Goal: Task Accomplishment & Management: Complete application form

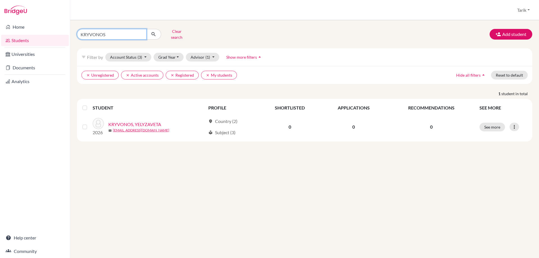
click at [140, 33] on input "KRYVONOS" at bounding box center [112, 34] width 70 height 11
click at [501, 29] on button "Add student" at bounding box center [510, 34] width 43 height 11
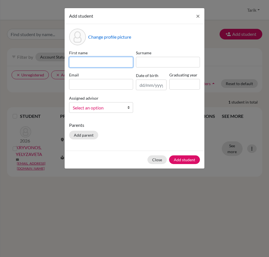
click at [103, 63] on input at bounding box center [101, 62] width 64 height 11
paste input "AMMAD UL HAQ"
type input "AMMAD UL HAQ"
drag, startPoint x: 155, startPoint y: 56, endPoint x: 155, endPoint y: 59, distance: 3.7
click at [155, 56] on div "Surname" at bounding box center [167, 59] width 67 height 18
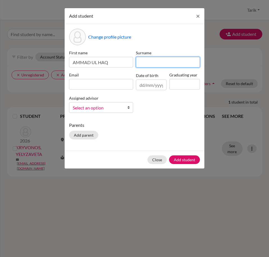
click at [155, 59] on input at bounding box center [168, 62] width 64 height 11
paste input "SIDDIQUI"
type input "SIDDIQUI"
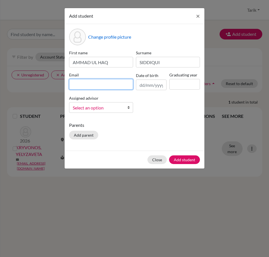
click at [94, 85] on input at bounding box center [101, 84] width 64 height 11
paste input "[EMAIL_ADDRESS][DOMAIN_NAME]"
type input "[EMAIL_ADDRESS][DOMAIN_NAME]"
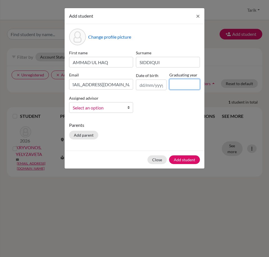
click at [178, 86] on input at bounding box center [184, 84] width 31 height 11
type input "2030"
click at [121, 107] on span "Select an option" at bounding box center [97, 107] width 49 height 7
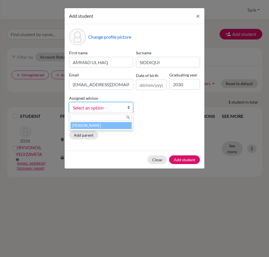
click at [112, 128] on li "[PERSON_NAME]" at bounding box center [100, 125] width 61 height 7
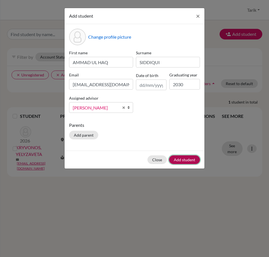
click at [189, 161] on button "Add student" at bounding box center [184, 160] width 31 height 9
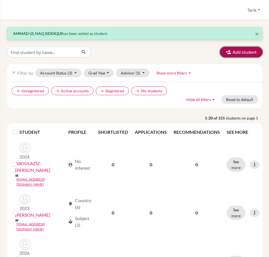
click at [242, 54] on button "Add student" at bounding box center [241, 52] width 43 height 11
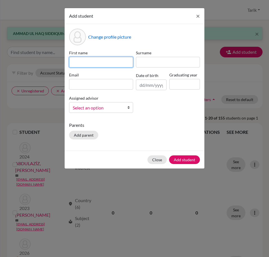
click at [110, 64] on input at bounding box center [101, 62] width 64 height 11
paste input "[PERSON_NAME]"
type input "[PERSON_NAME]"
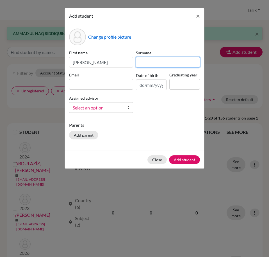
click at [152, 62] on input at bounding box center [168, 62] width 64 height 11
paste input "[PERSON_NAME]"
type input "[PERSON_NAME]"
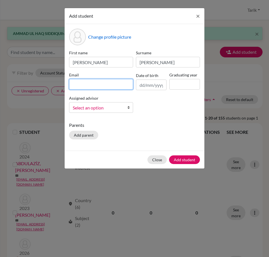
click at [89, 82] on input at bounding box center [101, 84] width 64 height 11
paste input "[PERSON_NAME][EMAIL_ADDRESS][DOMAIN_NAME]"
type input "[PERSON_NAME][EMAIL_ADDRESS][DOMAIN_NAME]"
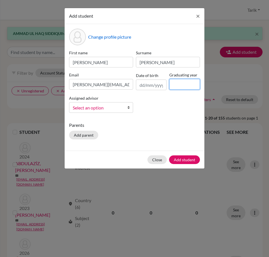
click at [176, 86] on input at bounding box center [184, 84] width 31 height 11
type input "2030"
click at [112, 102] on div "Assigned advisor [PERSON_NAME] Select an option" at bounding box center [101, 104] width 67 height 18
click at [112, 106] on span "Select an option" at bounding box center [97, 107] width 49 height 7
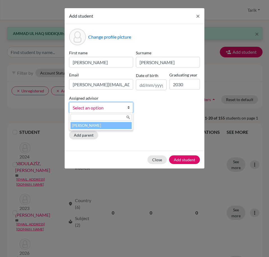
click at [104, 123] on li "[PERSON_NAME]" at bounding box center [100, 125] width 61 height 7
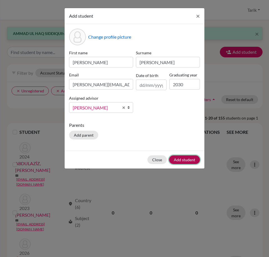
click at [184, 162] on button "Add student" at bounding box center [184, 160] width 31 height 9
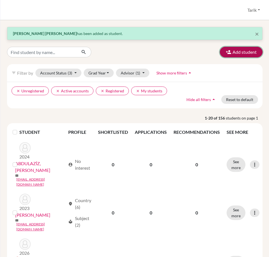
click at [239, 54] on button "Add student" at bounding box center [241, 52] width 43 height 11
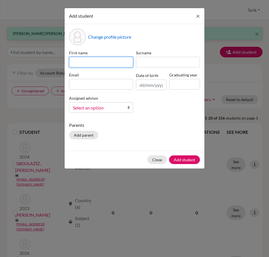
click at [103, 62] on input at bounding box center [101, 62] width 64 height 11
paste input "[PERSON_NAME] NAZHAD"
type input "[PERSON_NAME] NAZHAD"
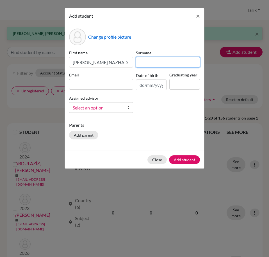
click at [156, 64] on input at bounding box center [168, 62] width 64 height 11
paste input "GHEZELJEH"
type input "GHEZELJEH"
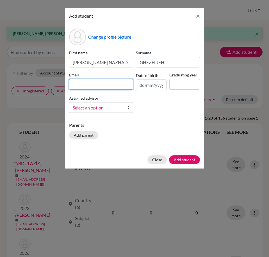
click at [128, 88] on input at bounding box center [101, 84] width 64 height 11
paste input "[PERSON_NAME][EMAIL_ADDRESS][DOMAIN_NAME]"
type input "[PERSON_NAME][EMAIL_ADDRESS][DOMAIN_NAME]"
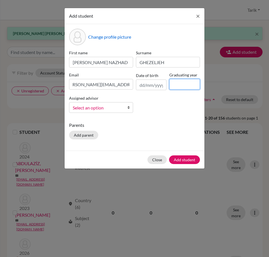
click at [187, 87] on input at bounding box center [184, 84] width 31 height 11
type input "2030"
click at [108, 109] on span "Select an option" at bounding box center [97, 107] width 49 height 7
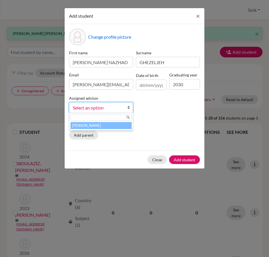
click at [106, 124] on li "[PERSON_NAME]" at bounding box center [100, 125] width 61 height 7
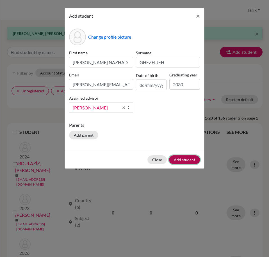
click at [188, 157] on button "Add student" at bounding box center [184, 160] width 31 height 9
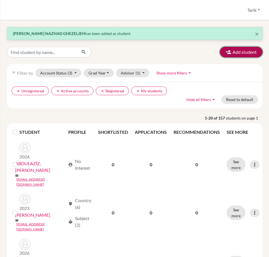
click at [226, 52] on icon "button" at bounding box center [229, 52] width 6 height 6
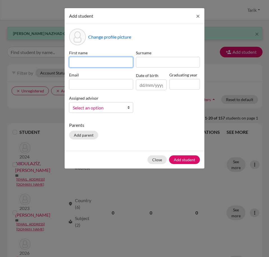
click at [98, 60] on input at bounding box center [101, 62] width 64 height 11
paste input "[PERSON_NAME]"
type input "[PERSON_NAME]"
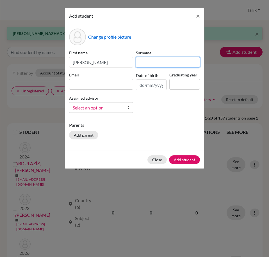
click at [140, 61] on input at bounding box center [168, 62] width 64 height 11
paste input "POVALII"
type input "POVALII"
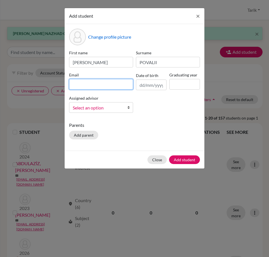
drag, startPoint x: 109, startPoint y: 85, endPoint x: 130, endPoint y: 86, distance: 21.3
click at [109, 84] on input at bounding box center [101, 84] width 64 height 11
paste input "[PERSON_NAME][EMAIL_ADDRESS][DOMAIN_NAME]"
type input "[PERSON_NAME][EMAIL_ADDRESS][DOMAIN_NAME]"
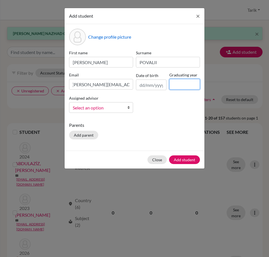
drag, startPoint x: 182, startPoint y: 86, endPoint x: 183, endPoint y: 89, distance: 3.1
click at [182, 86] on input at bounding box center [184, 84] width 31 height 11
type input "2030"
click at [130, 112] on b at bounding box center [130, 108] width 6 height 10
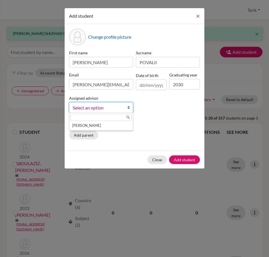
drag, startPoint x: 108, startPoint y: 130, endPoint x: 107, endPoint y: 127, distance: 3.4
click at [107, 128] on div "[PERSON_NAME]" at bounding box center [101, 122] width 64 height 18
click at [107, 126] on p "Parents" at bounding box center [134, 125] width 131 height 7
click at [109, 106] on span "[PERSON_NAME]" at bounding box center [96, 107] width 46 height 7
click at [126, 125] on li "[PERSON_NAME]" at bounding box center [100, 125] width 61 height 7
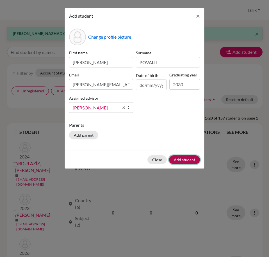
click at [179, 160] on button "Add student" at bounding box center [184, 160] width 31 height 9
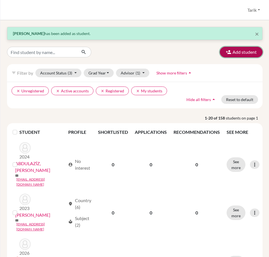
click at [233, 49] on button "Add student" at bounding box center [241, 52] width 43 height 11
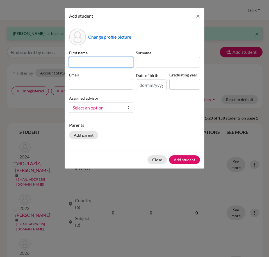
click at [87, 66] on input at bounding box center [101, 62] width 64 height 11
paste input "DOYOOL"
type input "DOYOOL"
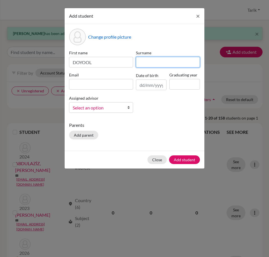
click at [150, 63] on input at bounding box center [168, 62] width 64 height 11
paste input "KWAG"
type input "KWAG"
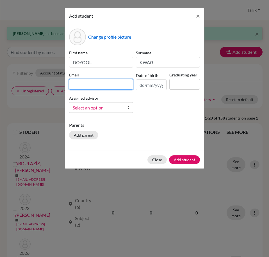
click at [124, 82] on input at bounding box center [101, 84] width 64 height 11
paste input "[EMAIL_ADDRESS][DOMAIN_NAME]"
type input "[EMAIL_ADDRESS][DOMAIN_NAME]"
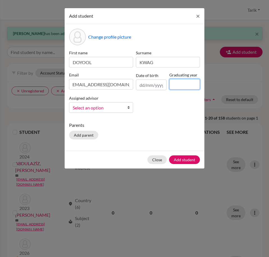
drag, startPoint x: 185, startPoint y: 86, endPoint x: 186, endPoint y: 89, distance: 2.9
click at [185, 86] on input at bounding box center [184, 84] width 31 height 11
type input "2030"
drag, startPoint x: 110, startPoint y: 119, endPoint x: 106, endPoint y: 112, distance: 8.4
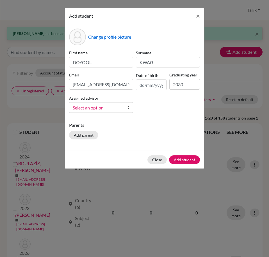
click at [108, 117] on div "Change profile picture First name DOYOOL Surname [PERSON_NAME] Email [EMAIL_ADD…" at bounding box center [135, 87] width 140 height 127
click at [106, 111] on link "Select an option" at bounding box center [101, 107] width 64 height 11
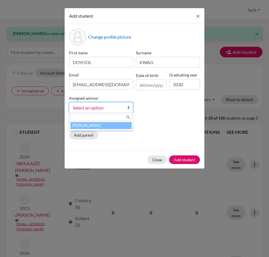
click at [108, 123] on li "[PERSON_NAME]" at bounding box center [100, 125] width 61 height 7
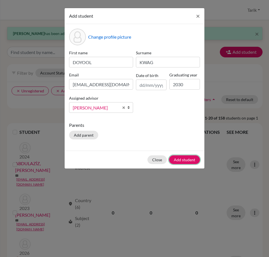
click at [184, 158] on button "Add student" at bounding box center [184, 160] width 31 height 9
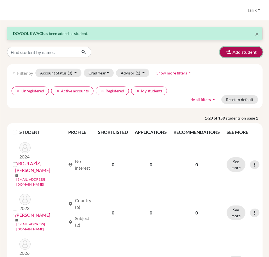
click at [233, 50] on button "Add student" at bounding box center [241, 52] width 43 height 11
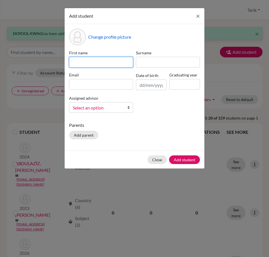
drag, startPoint x: 88, startPoint y: 64, endPoint x: 86, endPoint y: 66, distance: 3.2
click at [88, 64] on input at bounding box center [101, 62] width 64 height 11
paste input "EUNSEO"
type input "EUNSEO"
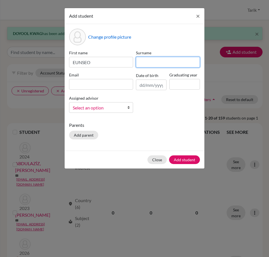
click at [184, 65] on input at bounding box center [168, 62] width 64 height 11
paste input "[PERSON_NAME]"
type input "[PERSON_NAME]"
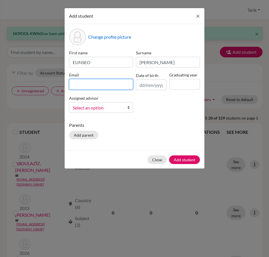
drag, startPoint x: 81, startPoint y: 83, endPoint x: 94, endPoint y: 83, distance: 12.9
click at [81, 83] on input at bounding box center [101, 84] width 64 height 11
paste input "[EMAIL_ADDRESS][PERSON_NAME][DOMAIN_NAME]"
type input "[EMAIL_ADDRESS][PERSON_NAME][DOMAIN_NAME]"
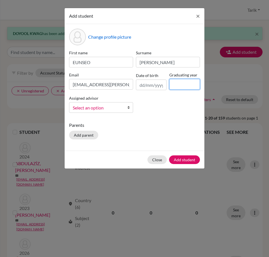
click at [176, 84] on input at bounding box center [184, 84] width 31 height 11
type input "2030"
click at [109, 111] on span "Select an option" at bounding box center [97, 107] width 49 height 7
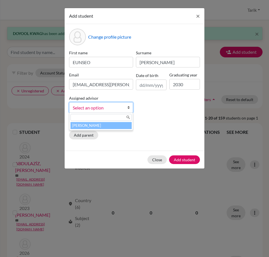
click at [106, 124] on li "[PERSON_NAME]" at bounding box center [100, 125] width 61 height 7
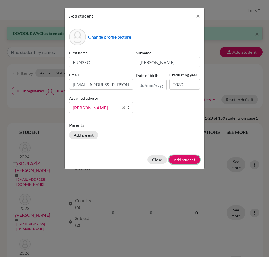
click at [182, 158] on button "Add student" at bounding box center [184, 160] width 31 height 9
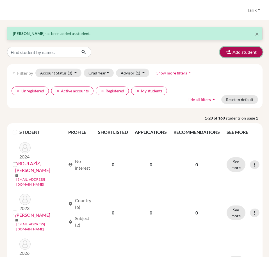
click at [247, 51] on button "Add student" at bounding box center [241, 52] width 43 height 11
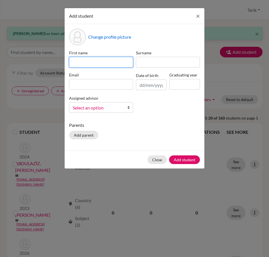
click at [80, 63] on input at bounding box center [101, 62] width 64 height 11
paste input "[PERSON_NAME]"
type input "[PERSON_NAME]"
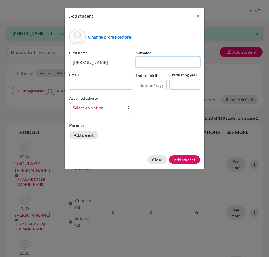
click at [169, 62] on input at bounding box center [168, 62] width 64 height 11
paste input "FISLI"
type input "FISLI"
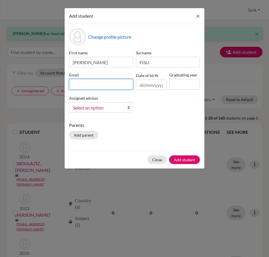
click at [113, 83] on input at bounding box center [101, 84] width 64 height 11
paste input "[PERSON_NAME][EMAIL_ADDRESS][DOMAIN_NAME]"
type input "[PERSON_NAME][EMAIL_ADDRESS][DOMAIN_NAME]"
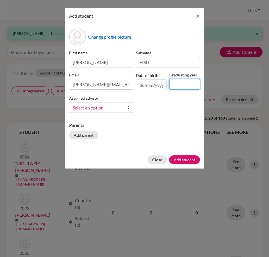
click at [183, 86] on input at bounding box center [184, 84] width 31 height 11
click at [111, 112] on div "Assigned advisor [PERSON_NAME] Select an option" at bounding box center [101, 104] width 67 height 18
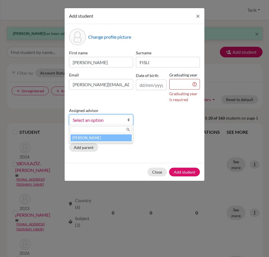
click at [119, 122] on span "Select an option" at bounding box center [97, 120] width 49 height 7
click at [114, 136] on li "[PERSON_NAME]" at bounding box center [100, 138] width 61 height 7
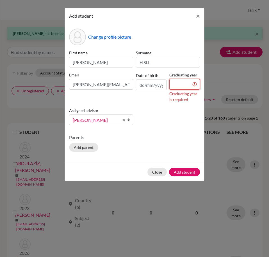
click at [183, 89] on input at bounding box center [184, 84] width 31 height 11
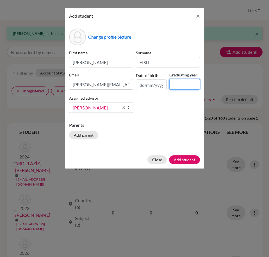
type input "2030"
click at [178, 159] on button "Add student" at bounding box center [184, 160] width 31 height 9
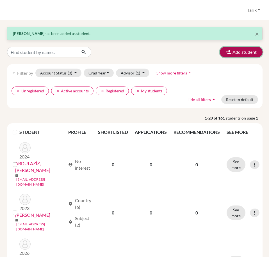
click at [226, 53] on icon "button" at bounding box center [229, 52] width 6 height 6
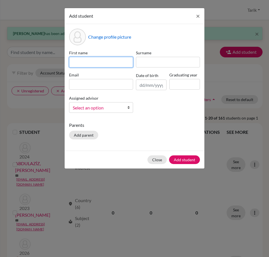
click at [93, 63] on input at bounding box center [101, 62] width 64 height 11
paste input "INAL"
type input "INAL"
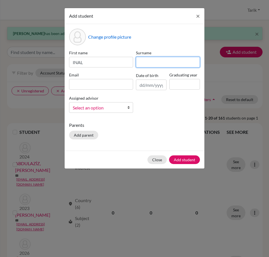
click at [144, 65] on input at bounding box center [168, 62] width 64 height 11
paste input "KURASHINOV"
type input "KURASHINOV"
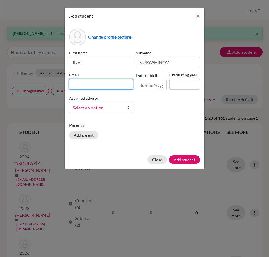
click at [104, 85] on input at bounding box center [101, 84] width 64 height 11
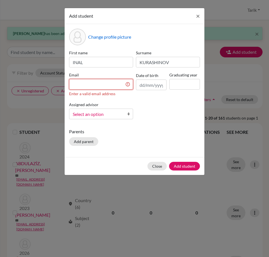
drag, startPoint x: 87, startPoint y: 86, endPoint x: 97, endPoint y: 84, distance: 10.1
click at [87, 86] on input at bounding box center [101, 84] width 64 height 11
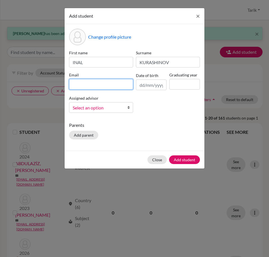
paste input "[EMAIL_ADDRESS][DOMAIN_NAME]"
type input "[EMAIL_ADDRESS][DOMAIN_NAME]"
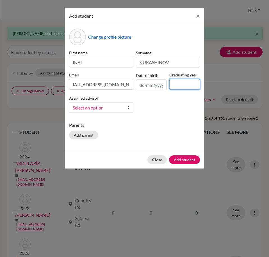
click at [182, 79] on input at bounding box center [184, 84] width 31 height 11
type input "2030"
click at [98, 111] on span "Select an option" at bounding box center [97, 107] width 49 height 7
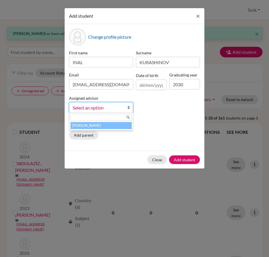
click at [98, 126] on li "[PERSON_NAME]" at bounding box center [100, 125] width 61 height 7
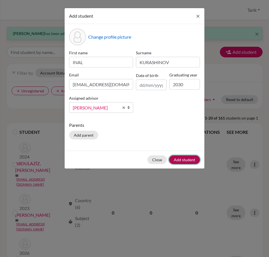
click at [196, 159] on button "Add student" at bounding box center [184, 160] width 31 height 9
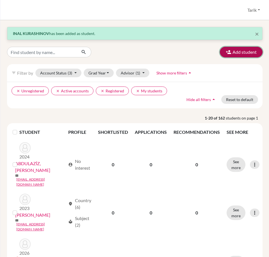
click at [226, 48] on button "Add student" at bounding box center [241, 52] width 43 height 11
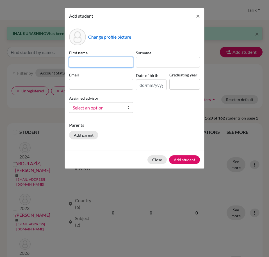
click at [89, 67] on input at bounding box center [101, 62] width 64 height 11
paste input "[PERSON_NAME]"
type input "[PERSON_NAME]"
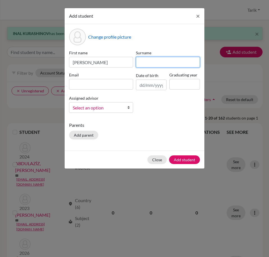
click at [162, 58] on input at bounding box center [168, 62] width 64 height 11
paste input "[PERSON_NAME]"
type input "[PERSON_NAME]"
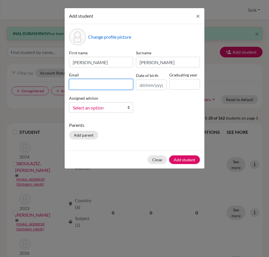
drag, startPoint x: 110, startPoint y: 83, endPoint x: 141, endPoint y: 83, distance: 30.6
click at [110, 83] on input at bounding box center [101, 84] width 64 height 11
paste input "[EMAIL_ADDRESS][PERSON_NAME][DOMAIN_NAME]"
type input "[EMAIL_ADDRESS][PERSON_NAME][DOMAIN_NAME]"
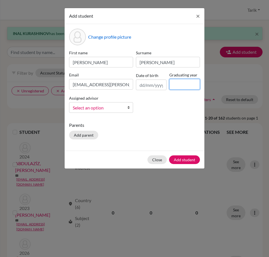
click at [189, 83] on input at bounding box center [184, 84] width 31 height 11
type input "2030"
click at [108, 108] on span "Select an option" at bounding box center [97, 107] width 49 height 7
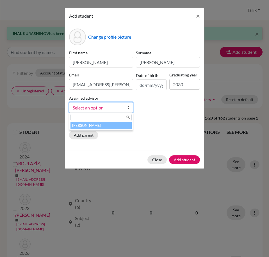
click at [103, 127] on li "[PERSON_NAME]" at bounding box center [100, 125] width 61 height 7
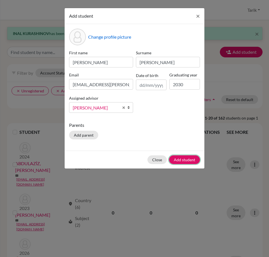
click at [186, 162] on button "Add student" at bounding box center [184, 160] width 31 height 9
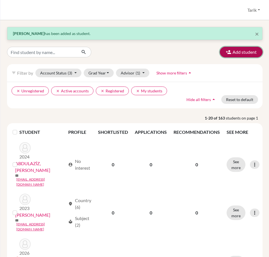
click at [227, 51] on icon "button" at bounding box center [229, 52] width 6 height 6
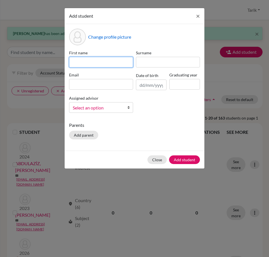
click at [104, 60] on input at bounding box center [101, 62] width 64 height 11
paste input "LAI"
type input "LAI"
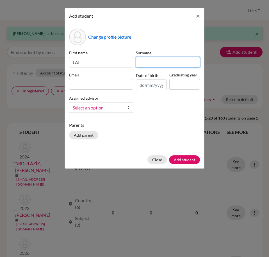
drag, startPoint x: 147, startPoint y: 62, endPoint x: 138, endPoint y: 66, distance: 10.4
click at [147, 62] on input at bounding box center [168, 62] width 64 height 11
paste input "WEI"
type input "WEI"
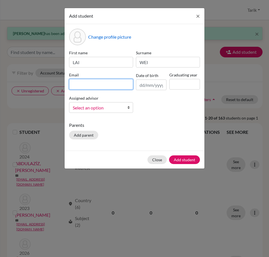
click at [87, 83] on input at bounding box center [101, 84] width 64 height 11
paste input "[EMAIL_ADDRESS][DOMAIN_NAME]"
type input "[EMAIL_ADDRESS][DOMAIN_NAME]"
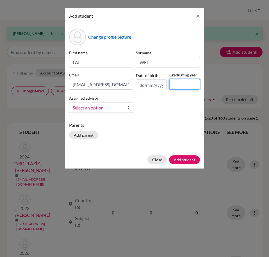
click at [194, 85] on input at bounding box center [184, 84] width 31 height 11
type input "2030"
click at [98, 111] on span "Select an option" at bounding box center [97, 107] width 49 height 7
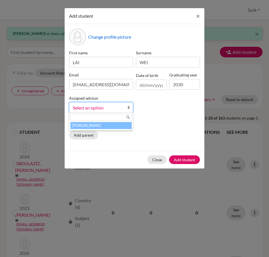
click at [98, 124] on li "[PERSON_NAME]" at bounding box center [100, 125] width 61 height 7
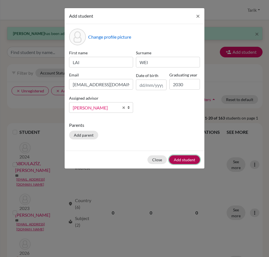
click at [179, 161] on button "Add student" at bounding box center [184, 160] width 31 height 9
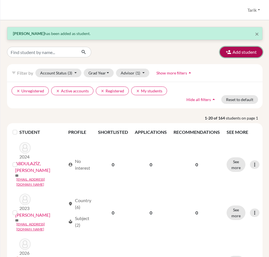
click at [225, 47] on button "Add student" at bounding box center [241, 52] width 43 height 11
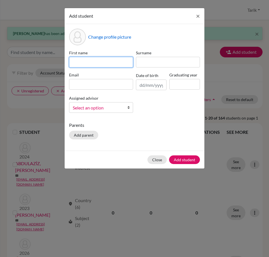
click at [98, 65] on input at bounding box center [101, 62] width 64 height 11
paste input "[PERSON_NAME] Alsaliheen"
type input "[PERSON_NAME] Alsaliheen"
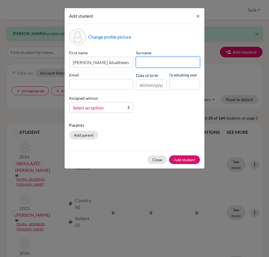
drag, startPoint x: 162, startPoint y: 65, endPoint x: 160, endPoint y: 63, distance: 3.2
click at [160, 63] on input at bounding box center [168, 62] width 64 height 11
paste input "Natfah"
type input "Natfah"
click at [91, 89] on div "Email" at bounding box center [101, 81] width 67 height 18
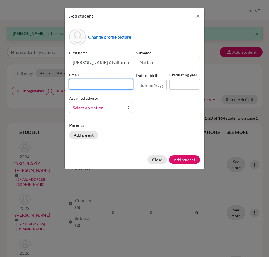
click at [90, 87] on input at bounding box center [101, 84] width 64 height 11
paste input "[EMAIL_ADDRESS][DOMAIN_NAME]"
type input "[EMAIL_ADDRESS][DOMAIN_NAME]"
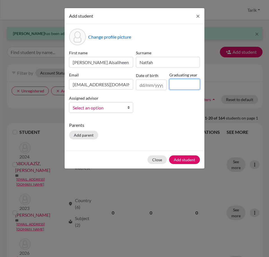
click at [191, 85] on input at bounding box center [184, 84] width 31 height 11
type input "2030"
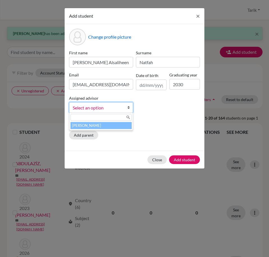
click at [111, 106] on span "Select an option" at bounding box center [97, 107] width 49 height 7
click at [104, 127] on li "[PERSON_NAME]" at bounding box center [100, 125] width 61 height 7
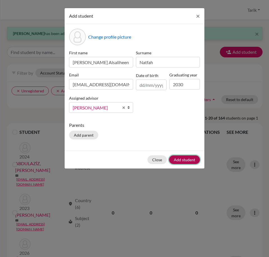
click at [189, 159] on button "Add student" at bounding box center [184, 160] width 31 height 9
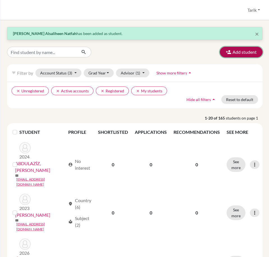
click at [243, 51] on button "Add student" at bounding box center [241, 52] width 43 height 11
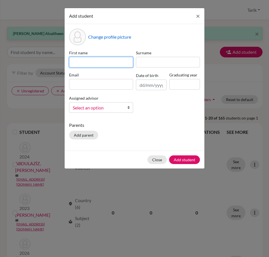
click at [82, 62] on input at bounding box center [101, 62] width 64 height 11
paste input "[PERSON_NAME]"
type input "[PERSON_NAME]"
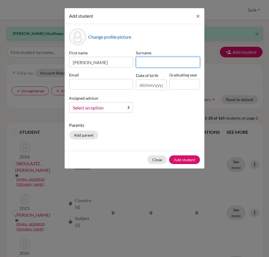
click at [163, 64] on input at bounding box center [168, 62] width 64 height 11
paste input "[PERSON_NAME]"
type input "[PERSON_NAME]"
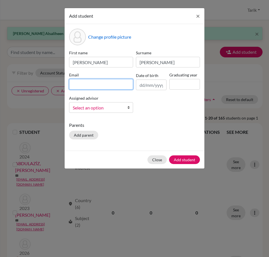
click at [112, 87] on input at bounding box center [101, 84] width 64 height 11
paste input "[PERSON_NAME][EMAIL_ADDRESS][PERSON_NAME][DOMAIN_NAME]"
type input "[PERSON_NAME][EMAIL_ADDRESS][PERSON_NAME][DOMAIN_NAME]"
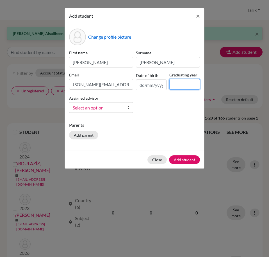
click at [197, 85] on input at bounding box center [184, 84] width 31 height 11
type input "2030"
click at [129, 105] on b at bounding box center [130, 108] width 6 height 10
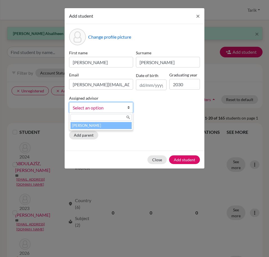
click at [105, 123] on li "[PERSON_NAME]" at bounding box center [100, 125] width 61 height 7
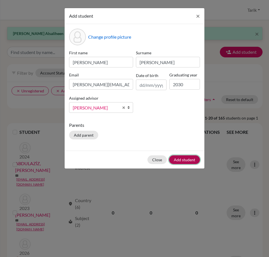
click at [179, 160] on button "Add student" at bounding box center [184, 160] width 31 height 9
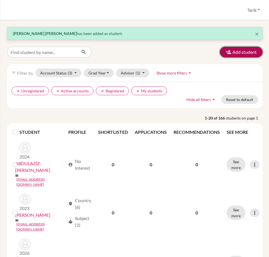
click at [220, 56] on button "Add student" at bounding box center [241, 52] width 43 height 11
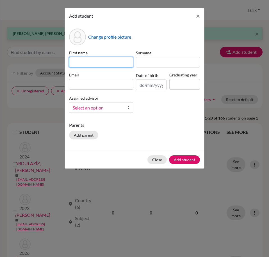
click at [96, 63] on input at bounding box center [101, 62] width 64 height 11
paste input "[PERSON_NAME]"
type input "[PERSON_NAME]"
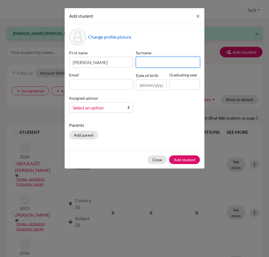
click at [156, 61] on input at bounding box center [168, 62] width 64 height 11
paste input "[PERSON_NAME]"
type input "[PERSON_NAME]"
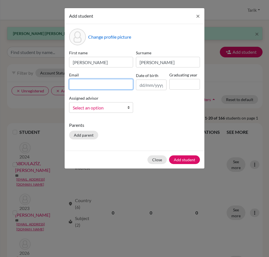
drag, startPoint x: 104, startPoint y: 85, endPoint x: 107, endPoint y: 84, distance: 3.6
click at [104, 85] on input at bounding box center [101, 84] width 64 height 11
paste input "[PERSON_NAME][EMAIL_ADDRESS][PERSON_NAME][DOMAIN_NAME]"
type input "[PERSON_NAME][EMAIL_ADDRESS][PERSON_NAME][DOMAIN_NAME]"
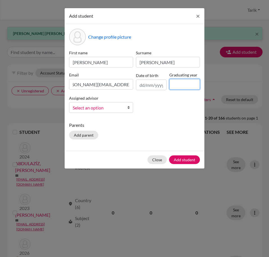
click at [186, 79] on input at bounding box center [184, 84] width 31 height 11
type input "2030"
click at [119, 107] on span "Select an option" at bounding box center [97, 107] width 49 height 7
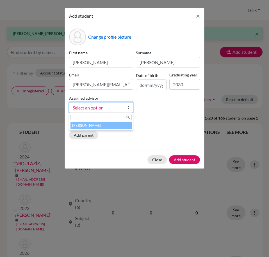
click at [112, 125] on li "[PERSON_NAME]" at bounding box center [100, 125] width 61 height 7
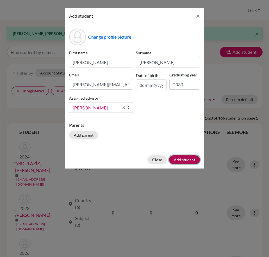
click at [183, 159] on button "Add student" at bounding box center [184, 160] width 31 height 9
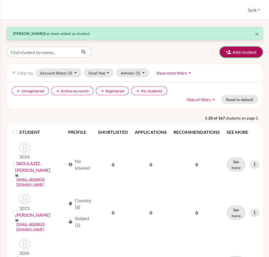
click at [239, 53] on button "Add student" at bounding box center [241, 52] width 43 height 11
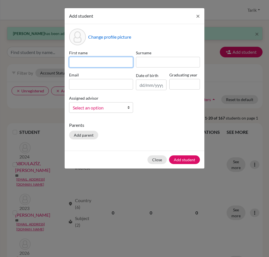
click at [96, 61] on input at bounding box center [101, 62] width 64 height 11
paste input "[PERSON_NAME]"
type input "[PERSON_NAME]"
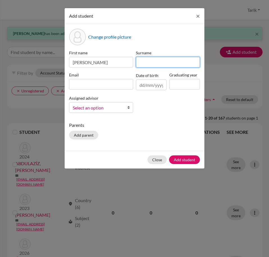
click at [159, 65] on input at bounding box center [168, 62] width 64 height 11
paste input "VORONOV"
type input "VORONOV"
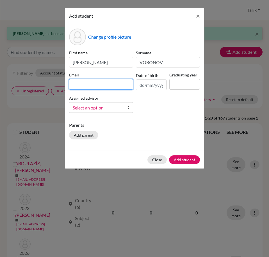
click at [92, 84] on input at bounding box center [101, 84] width 64 height 11
paste input "[PERSON_NAME][EMAIL_ADDRESS][PERSON_NAME][DOMAIN_NAME]"
type input "[PERSON_NAME][EMAIL_ADDRESS][PERSON_NAME][DOMAIN_NAME]"
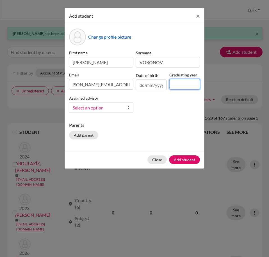
click at [194, 88] on input at bounding box center [184, 84] width 31 height 11
type input "2030"
click at [112, 102] on div "Assigned advisor [PERSON_NAME] Select an option" at bounding box center [101, 104] width 67 height 18
click at [109, 107] on span "Select an option" at bounding box center [97, 107] width 49 height 7
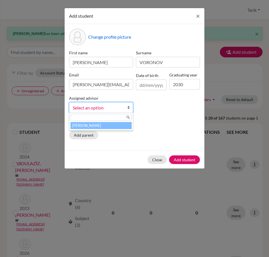
click at [107, 126] on li "[PERSON_NAME]" at bounding box center [100, 125] width 61 height 7
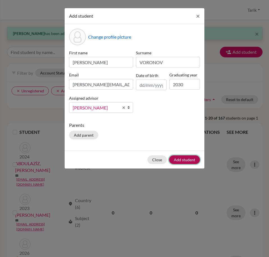
click at [181, 160] on button "Add student" at bounding box center [184, 160] width 31 height 9
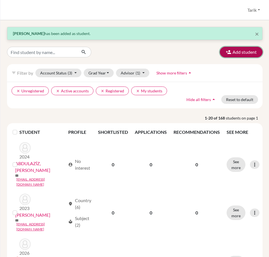
click at [227, 49] on button "Add student" at bounding box center [241, 52] width 43 height 11
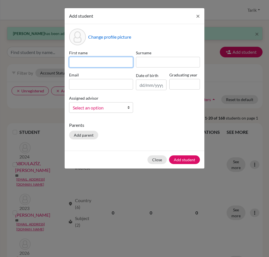
click at [76, 62] on input at bounding box center [101, 62] width 64 height 11
paste input "RUFAT"
type input "RUFAT"
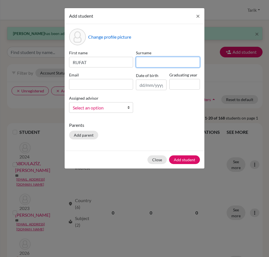
click at [162, 66] on input at bounding box center [168, 62] width 64 height 11
paste input "İBRAHİMOV"
type input "İBRAHİMOV"
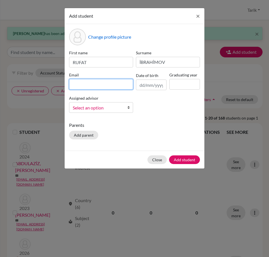
click at [91, 84] on input at bounding box center [101, 84] width 64 height 11
paste input "[EMAIL_ADDRESS][DOMAIN_NAME]"
type input "[EMAIL_ADDRESS][DOMAIN_NAME]"
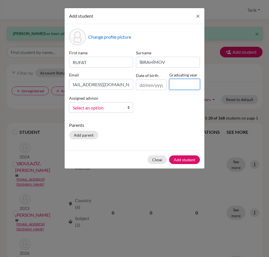
click at [190, 81] on input at bounding box center [184, 84] width 31 height 11
type input "2030"
click at [121, 107] on span "Select an option" at bounding box center [97, 107] width 49 height 7
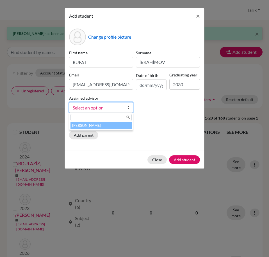
click at [111, 125] on li "[PERSON_NAME]" at bounding box center [100, 125] width 61 height 7
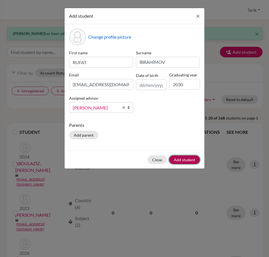
click at [183, 158] on button "Add student" at bounding box center [184, 160] width 31 height 9
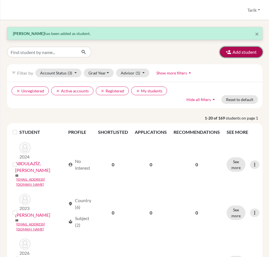
click at [245, 50] on button "Add student" at bounding box center [241, 52] width 43 height 11
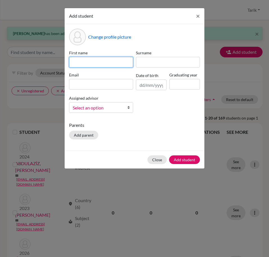
click at [82, 61] on input at bounding box center [101, 62] width 64 height 11
paste input "SAFURA"
type input "SAFURA"
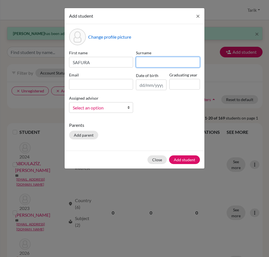
click at [146, 61] on input at bounding box center [168, 62] width 64 height 11
paste input "ALLAHVERDIZADA"
type input "ALLAHVERDIZADA"
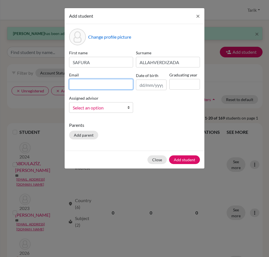
click at [91, 83] on input at bounding box center [101, 84] width 64 height 11
paste input "[EMAIL_ADDRESS][DOMAIN_NAME]"
type input "[EMAIL_ADDRESS][DOMAIN_NAME]"
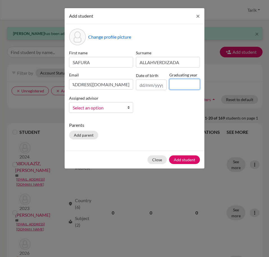
click at [190, 88] on input at bounding box center [184, 84] width 31 height 11
type input "2030"
click at [114, 106] on span "Select an option" at bounding box center [97, 107] width 49 height 7
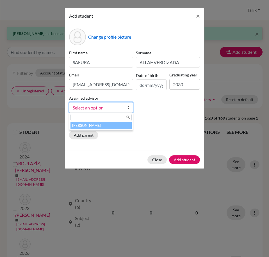
click at [99, 125] on li "[PERSON_NAME]" at bounding box center [100, 125] width 61 height 7
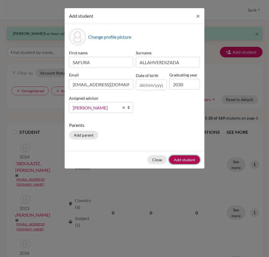
click at [179, 163] on button "Add student" at bounding box center [184, 160] width 31 height 9
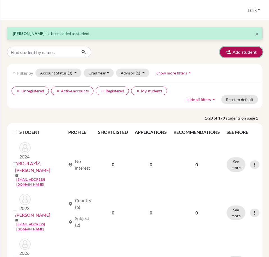
click at [228, 52] on button "Add student" at bounding box center [241, 52] width 43 height 11
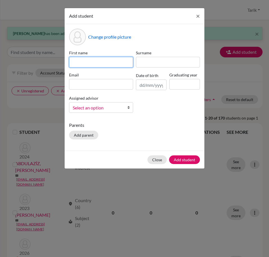
click at [96, 66] on input at bounding box center [101, 62] width 64 height 11
paste input "[PERSON_NAME]"
type input "[PERSON_NAME]"
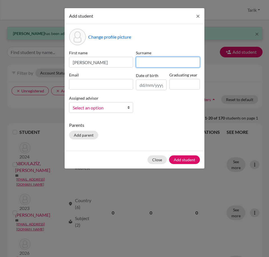
click at [169, 63] on input at bounding box center [168, 62] width 64 height 11
paste input "POUREHDAD"
type input "POUREHDAD"
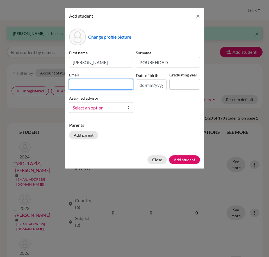
click at [100, 86] on input at bounding box center [101, 84] width 64 height 11
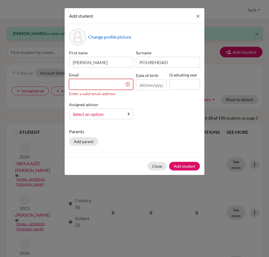
click at [85, 88] on input at bounding box center [101, 84] width 64 height 11
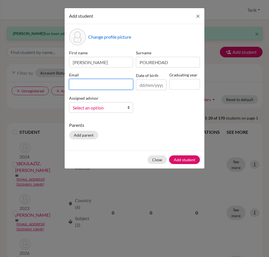
paste input "[PERSON_NAME][EMAIL_ADDRESS][DOMAIN_NAME]"
type input "[PERSON_NAME][EMAIL_ADDRESS][DOMAIN_NAME]"
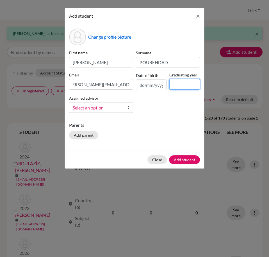
click at [178, 81] on input at bounding box center [184, 84] width 31 height 11
type input "2030"
click at [107, 115] on div "First name [PERSON_NAME] POUREHDAD Email [PERSON_NAME][EMAIL_ADDRESS][DOMAIN_NA…" at bounding box center [135, 84] width 134 height 68
click at [105, 108] on span "Select an option" at bounding box center [97, 107] width 49 height 7
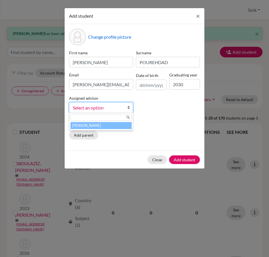
click at [105, 123] on li "[PERSON_NAME]" at bounding box center [100, 125] width 61 height 7
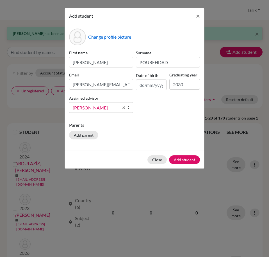
drag, startPoint x: 202, startPoint y: 168, endPoint x: 195, endPoint y: 165, distance: 7.9
click at [201, 167] on div "Close Add student" at bounding box center [135, 160] width 140 height 18
click at [194, 165] on div "Close Add student" at bounding box center [135, 160] width 140 height 18
click at [191, 162] on button "Add student" at bounding box center [184, 160] width 31 height 9
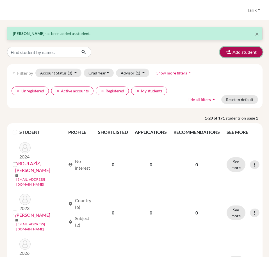
click at [226, 54] on icon "button" at bounding box center [229, 52] width 6 height 6
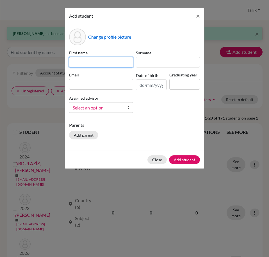
click at [102, 66] on input at bounding box center [101, 62] width 64 height 11
paste input "SELİN GÜL"
type input "SELİN GÜL"
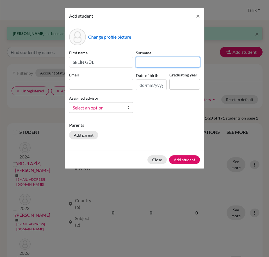
drag, startPoint x: 171, startPoint y: 61, endPoint x: 156, endPoint y: 68, distance: 16.2
click at [171, 61] on input at bounding box center [168, 62] width 64 height 11
paste input "ÇAVDAR"
type input "ÇAVDAR"
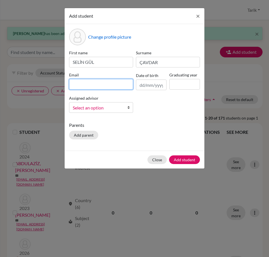
click at [112, 80] on input at bounding box center [101, 84] width 64 height 11
paste input "[EMAIL_ADDRESS][DOMAIN_NAME]"
type input "[EMAIL_ADDRESS][DOMAIN_NAME]"
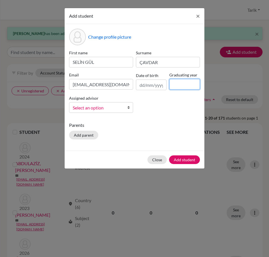
drag, startPoint x: 173, startPoint y: 82, endPoint x: 175, endPoint y: 85, distance: 3.0
click at [173, 82] on input at bounding box center [184, 84] width 31 height 11
type input "2030"
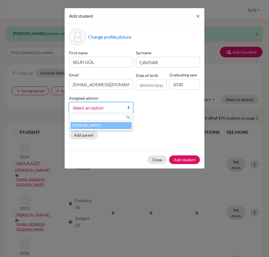
click at [109, 108] on span "Select an option" at bounding box center [97, 107] width 49 height 7
click at [100, 126] on li "[PERSON_NAME]" at bounding box center [100, 125] width 61 height 7
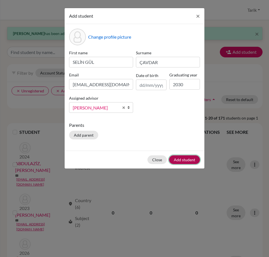
click at [186, 161] on button "Add student" at bounding box center [184, 160] width 31 height 9
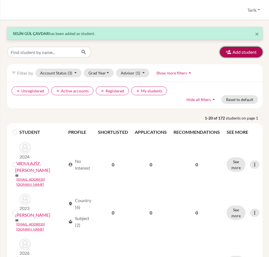
click at [226, 50] on icon "button" at bounding box center [229, 52] width 6 height 6
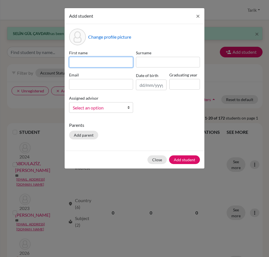
click at [91, 61] on input at bounding box center [101, 62] width 64 height 11
paste input "SIHUN"
type input "SIHUN"
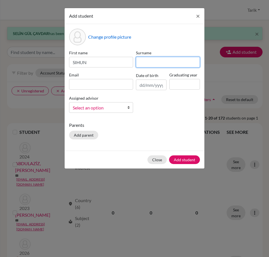
click at [158, 63] on input at bounding box center [168, 62] width 64 height 11
paste input "HWANG"
type input "HWANG"
click at [109, 78] on div "Email" at bounding box center [101, 81] width 67 height 18
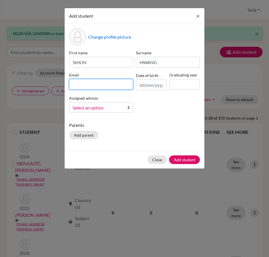
click at [110, 85] on input at bounding box center [101, 84] width 64 height 11
paste input "[EMAIL_ADDRESS][DOMAIN_NAME]"
type input "[EMAIL_ADDRESS][DOMAIN_NAME]"
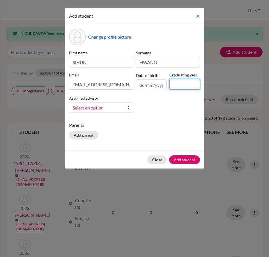
click at [176, 84] on input at bounding box center [184, 84] width 31 height 11
type input "2030"
click at [87, 109] on span "Select an option" at bounding box center [97, 107] width 49 height 7
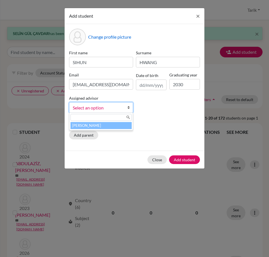
click at [93, 124] on li "[PERSON_NAME]" at bounding box center [100, 125] width 61 height 7
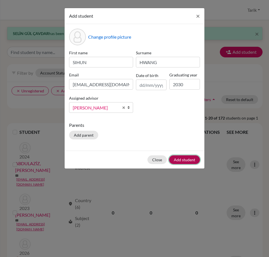
click at [184, 161] on button "Add student" at bounding box center [184, 160] width 31 height 9
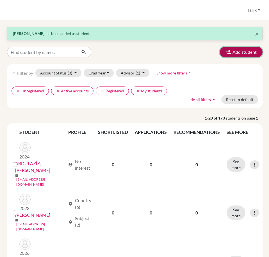
click at [240, 50] on button "Add student" at bounding box center [241, 52] width 43 height 11
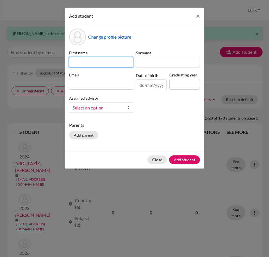
click at [84, 67] on input at bounding box center [101, 62] width 64 height 11
paste input "TİMUR"
type input "TİMUR"
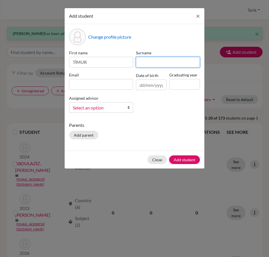
click at [157, 61] on input at bounding box center [168, 62] width 64 height 11
paste input "ALAJUKLU"
type input "ALAJUKLU"
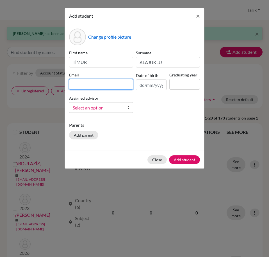
click at [119, 86] on input at bounding box center [101, 84] width 64 height 11
paste input "[EMAIL_ADDRESS][DOMAIN_NAME]"
type input "[EMAIL_ADDRESS][DOMAIN_NAME]"
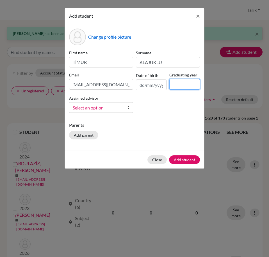
click at [181, 81] on input at bounding box center [184, 84] width 31 height 11
type input "2030"
click at [109, 105] on span "Select an option" at bounding box center [97, 107] width 49 height 7
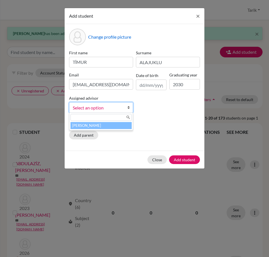
click at [103, 124] on li "[PERSON_NAME]" at bounding box center [100, 125] width 61 height 7
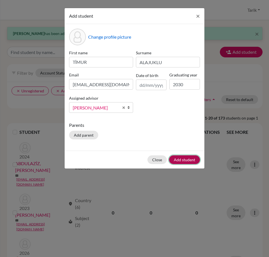
click at [180, 160] on button "Add student" at bounding box center [184, 160] width 31 height 9
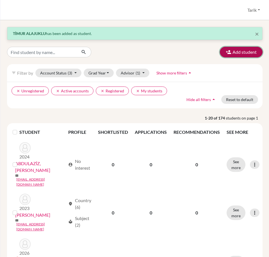
click at [232, 50] on button "Add student" at bounding box center [241, 52] width 43 height 11
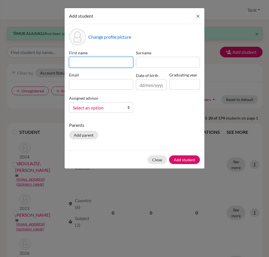
click at [90, 57] on input at bounding box center [101, 62] width 64 height 11
paste input "YUXIN"
type input "YUXIN"
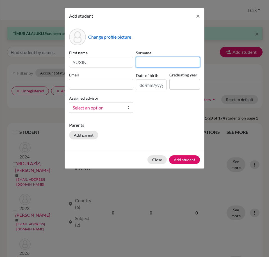
drag, startPoint x: 157, startPoint y: 62, endPoint x: 119, endPoint y: 75, distance: 39.2
click at [157, 62] on input at bounding box center [168, 62] width 64 height 11
paste input "YOU"
type input "YOU"
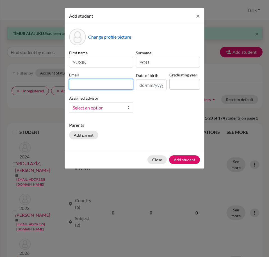
click at [72, 87] on input at bounding box center [101, 84] width 64 height 11
click at [105, 79] on input at bounding box center [101, 84] width 64 height 11
paste input "[DOMAIN_NAME][EMAIL_ADDRESS][DOMAIN_NAME]"
type input "[DOMAIN_NAME][EMAIL_ADDRESS][DOMAIN_NAME]"
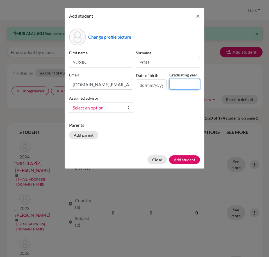
click at [184, 82] on input at bounding box center [184, 84] width 31 height 11
type input "2030"
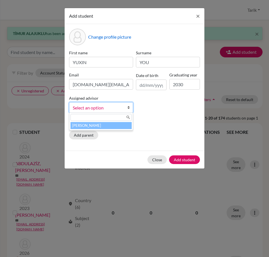
click at [103, 108] on span "Select an option" at bounding box center [97, 107] width 49 height 7
drag, startPoint x: 103, startPoint y: 123, endPoint x: 134, endPoint y: 130, distance: 31.5
click at [103, 123] on li "[PERSON_NAME]" at bounding box center [100, 125] width 61 height 7
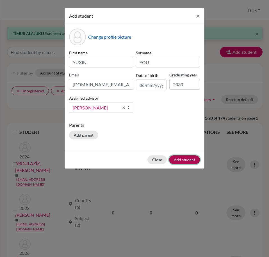
click at [185, 160] on button "Add student" at bounding box center [184, 160] width 31 height 9
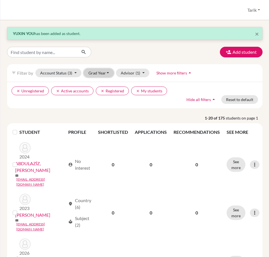
click at [104, 72] on button "Grad Year" at bounding box center [99, 73] width 30 height 9
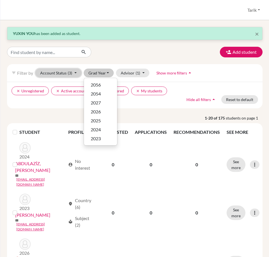
click at [72, 71] on span "(3)" at bounding box center [70, 73] width 4 height 5
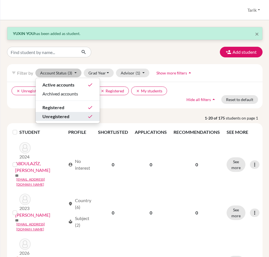
click at [61, 119] on span "Unregistered" at bounding box center [55, 116] width 27 height 7
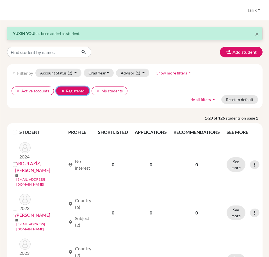
click at [61, 92] on icon "clear" at bounding box center [63, 91] width 4 height 4
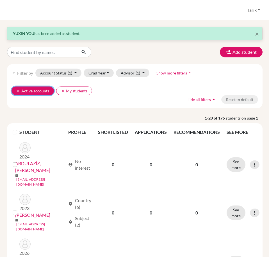
click at [17, 91] on icon "clear" at bounding box center [18, 91] width 4 height 4
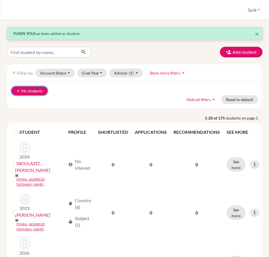
click at [17, 91] on icon "clear" at bounding box center [18, 91] width 4 height 4
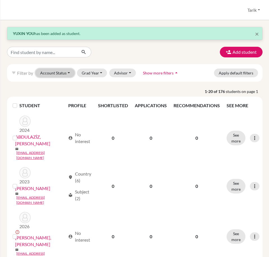
click at [53, 75] on button "Account Status" at bounding box center [54, 73] width 39 height 9
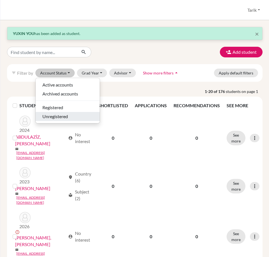
click at [57, 114] on span "Unregistered" at bounding box center [55, 116] width 26 height 7
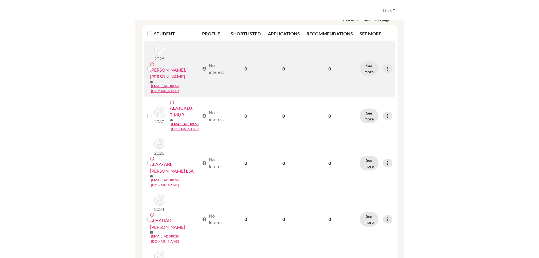
scroll to position [112, 0]
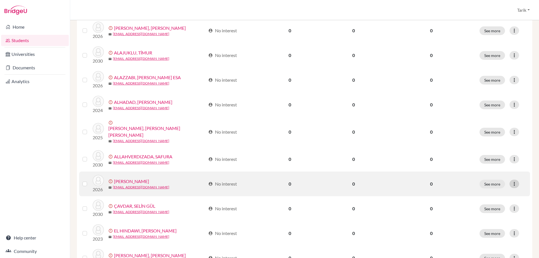
click at [511, 181] on icon at bounding box center [514, 184] width 6 height 6
click at [89, 180] on label at bounding box center [89, 180] width 0 height 0
click at [0, 0] on input "checkbox" at bounding box center [0, 0] width 0 height 0
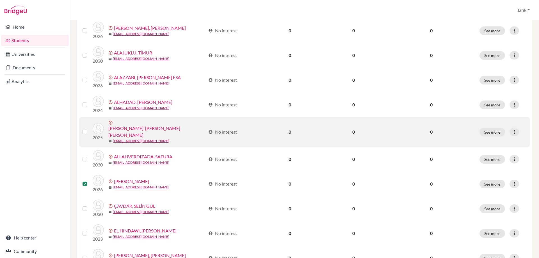
click at [89, 128] on label at bounding box center [89, 128] width 0 height 0
click at [0, 0] on input "checkbox" at bounding box center [0, 0] width 0 height 0
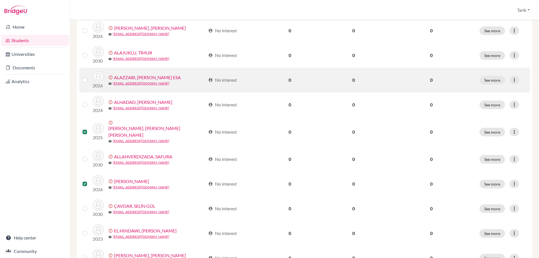
click at [89, 77] on label at bounding box center [89, 77] width 0 height 0
click at [0, 0] on input "checkbox" at bounding box center [0, 0] width 0 height 0
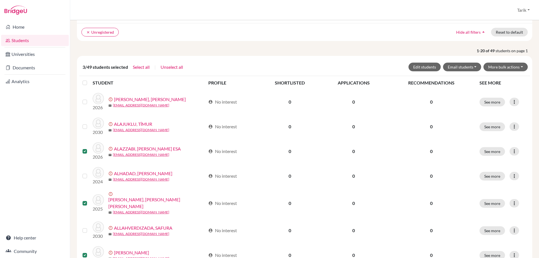
scroll to position [46, 0]
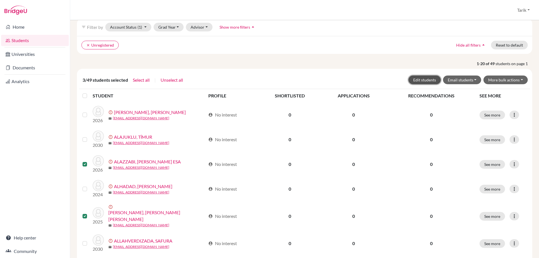
click at [424, 81] on button "Edit students" at bounding box center [424, 79] width 32 height 9
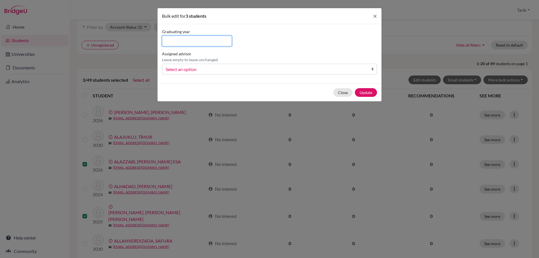
click at [183, 44] on input at bounding box center [197, 41] width 70 height 11
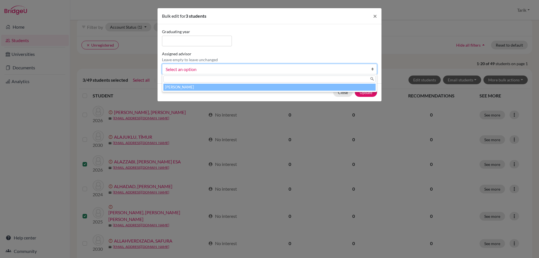
click at [184, 65] on link "Select an option" at bounding box center [269, 69] width 215 height 11
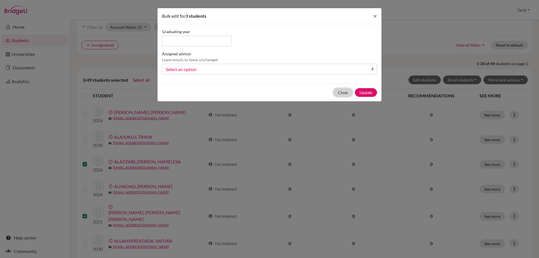
click at [342, 93] on button "Close" at bounding box center [342, 92] width 19 height 9
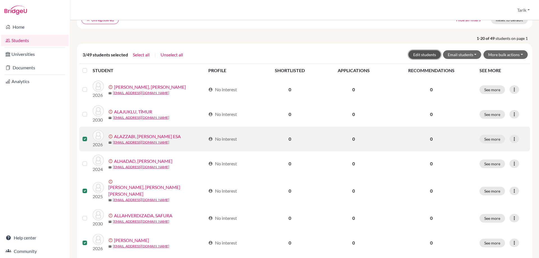
scroll to position [158, 0]
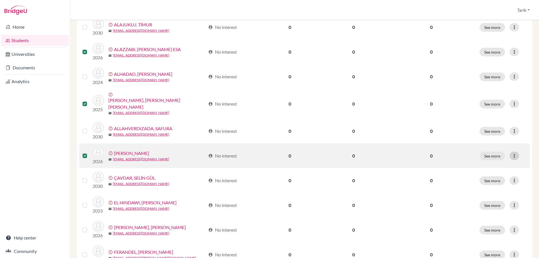
click at [512, 153] on icon at bounding box center [514, 156] width 6 height 6
click at [498, 159] on button "Edit student" at bounding box center [488, 162] width 51 height 9
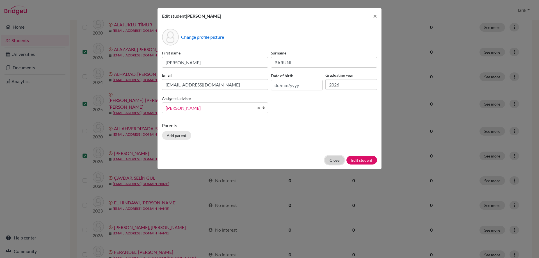
drag, startPoint x: 333, startPoint y: 157, endPoint x: 341, endPoint y: 158, distance: 8.2
click at [334, 157] on button "Close" at bounding box center [334, 160] width 19 height 9
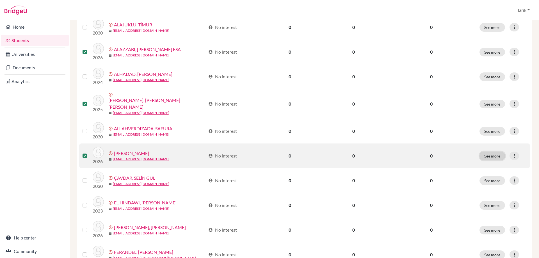
click at [492, 153] on button "See more" at bounding box center [492, 155] width 26 height 9
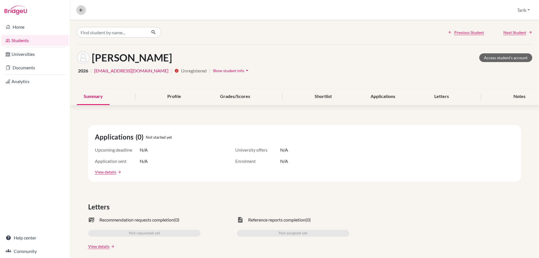
click at [82, 14] on button at bounding box center [81, 10] width 8 height 8
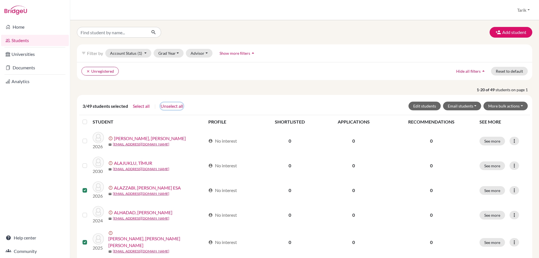
click at [171, 106] on button "Unselect all" at bounding box center [171, 105] width 23 height 7
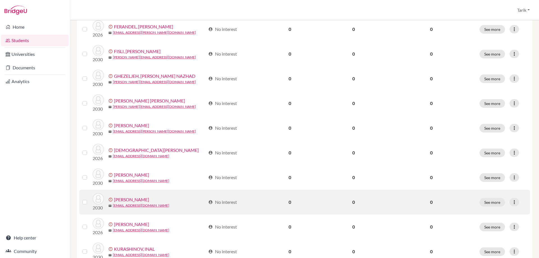
scroll to position [384, 0]
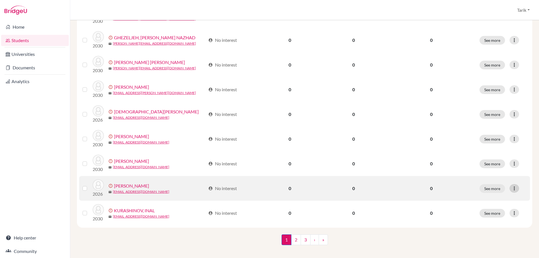
click at [511, 185] on icon at bounding box center [514, 188] width 6 height 6
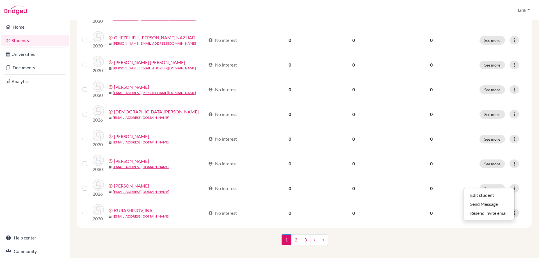
click at [366, 238] on div "1 (current) 2 3 › »" at bounding box center [304, 245] width 463 height 22
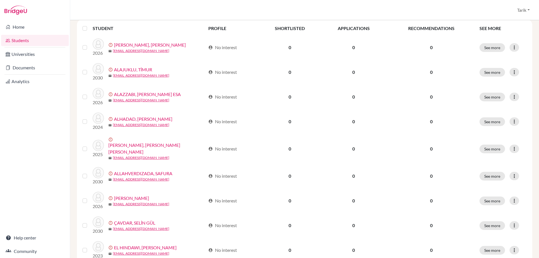
scroll to position [0, 0]
